Goal: Ask a question

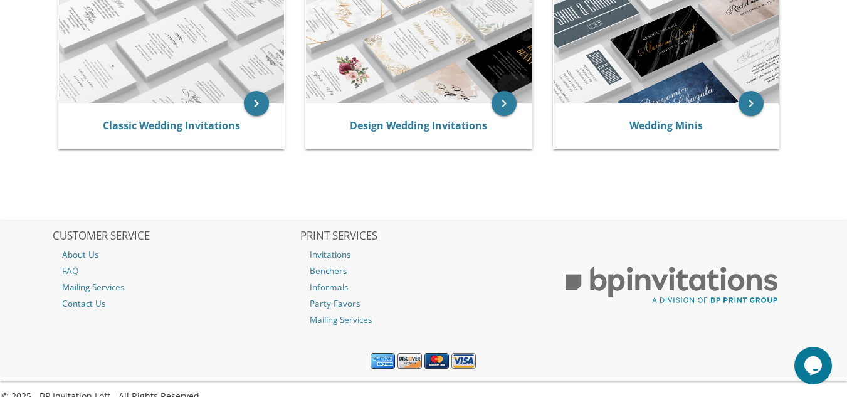
scroll to position [237, 0]
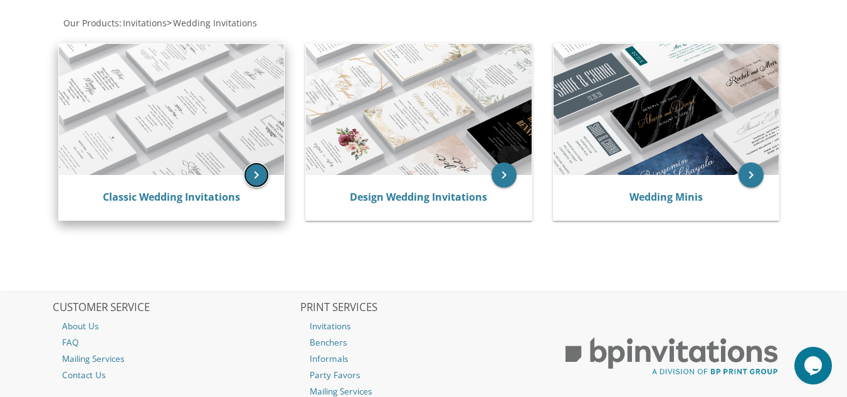
click at [261, 175] on icon "keyboard_arrow_right" at bounding box center [256, 174] width 25 height 25
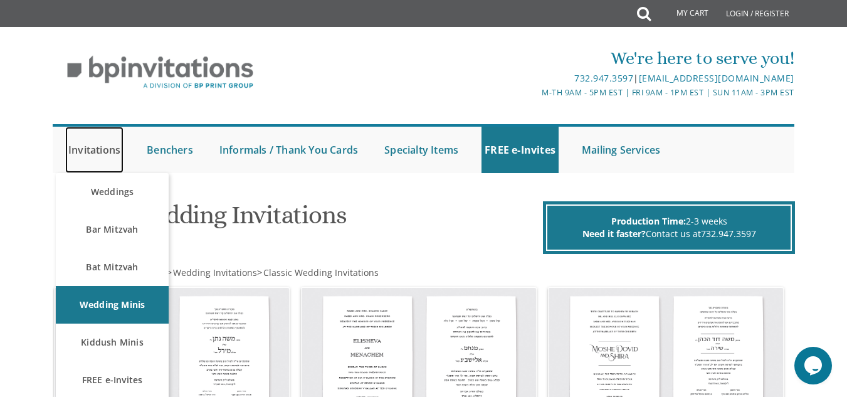
click at [110, 147] on link "Invitations" at bounding box center [94, 150] width 58 height 46
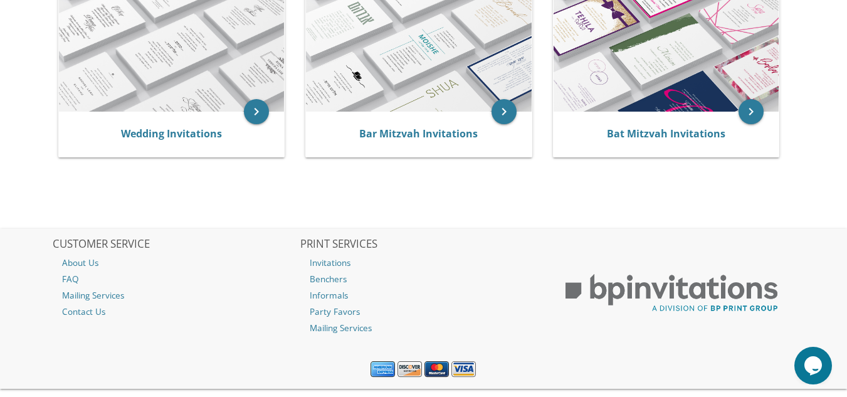
scroll to position [327, 0]
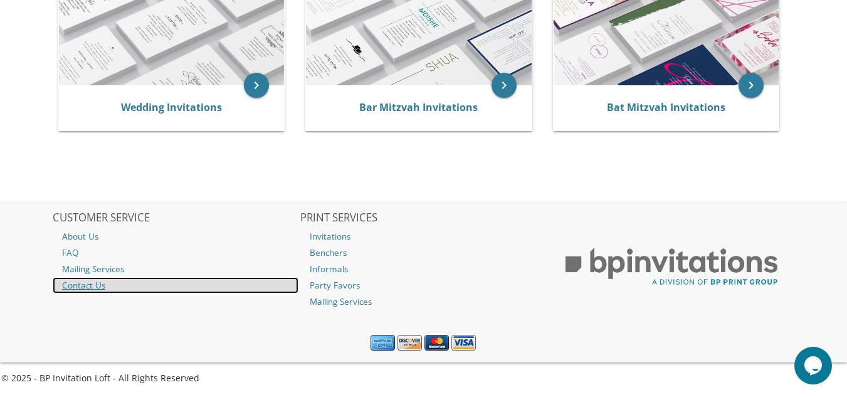
click at [96, 283] on link "Contact Us" at bounding box center [176, 285] width 246 height 16
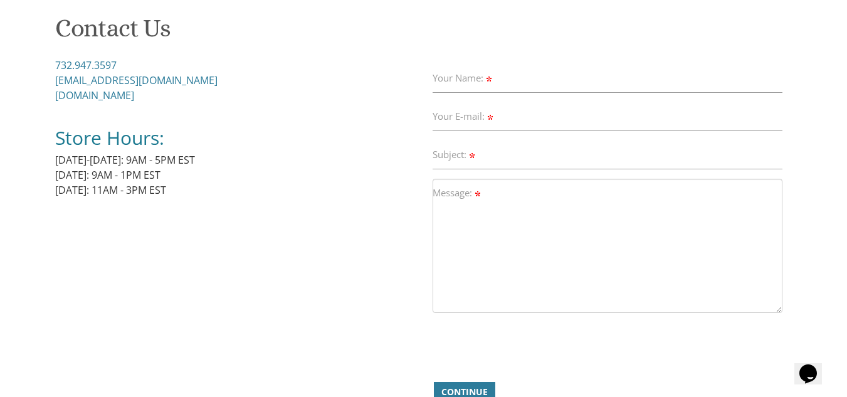
scroll to position [97, 0]
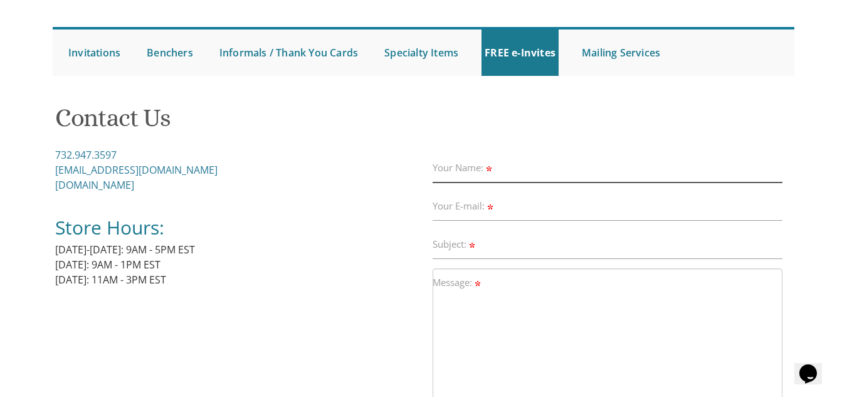
click at [525, 169] on input "Your Name:" at bounding box center [607, 168] width 350 height 29
type input "Shea and Shira Berkowitz"
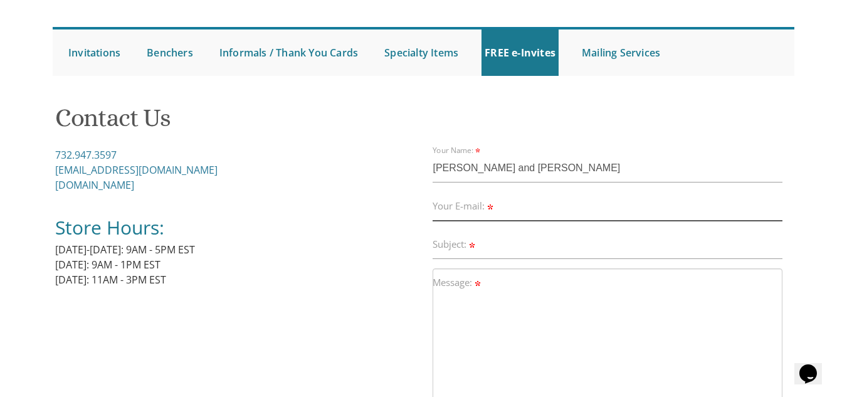
type input "shiradberkowitz@gmail.com"
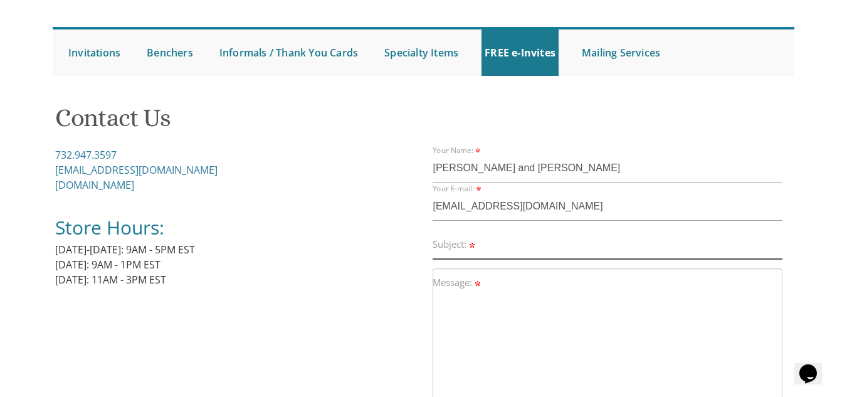
click at [527, 248] on input "Subject:" at bounding box center [607, 244] width 350 height 29
type input "Wedding Invitations"
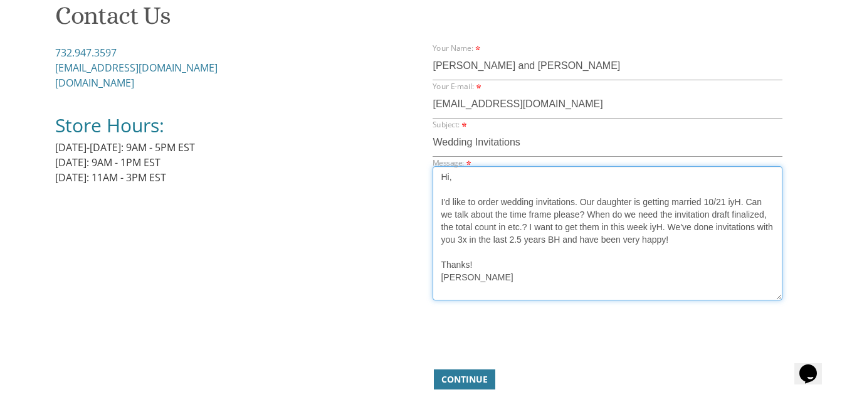
scroll to position [204, 0]
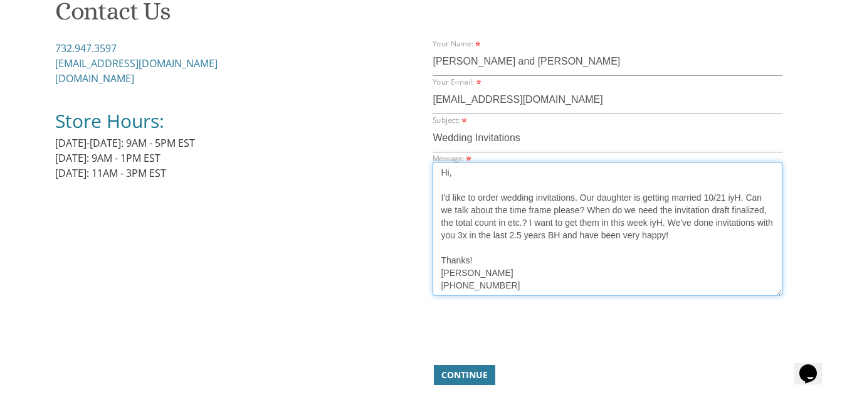
type textarea "Hi, I'd like to order wedding invitations. Our daughter is getting married 10/2…"
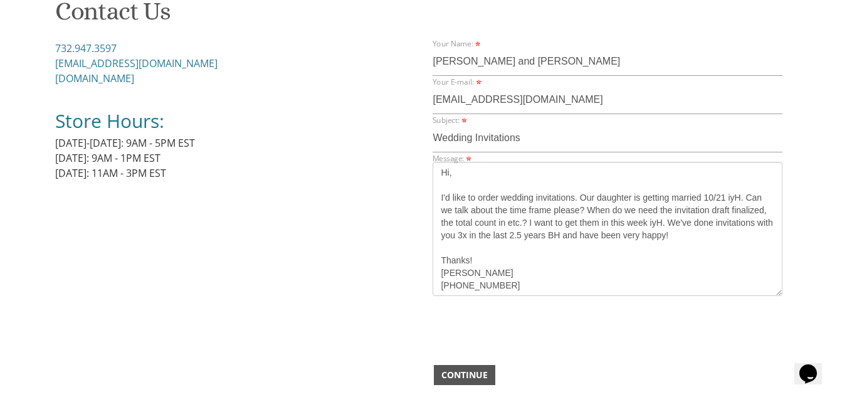
click at [470, 376] on span "Continue" at bounding box center [464, 374] width 46 height 13
